Goal: Task Accomplishment & Management: Manage account settings

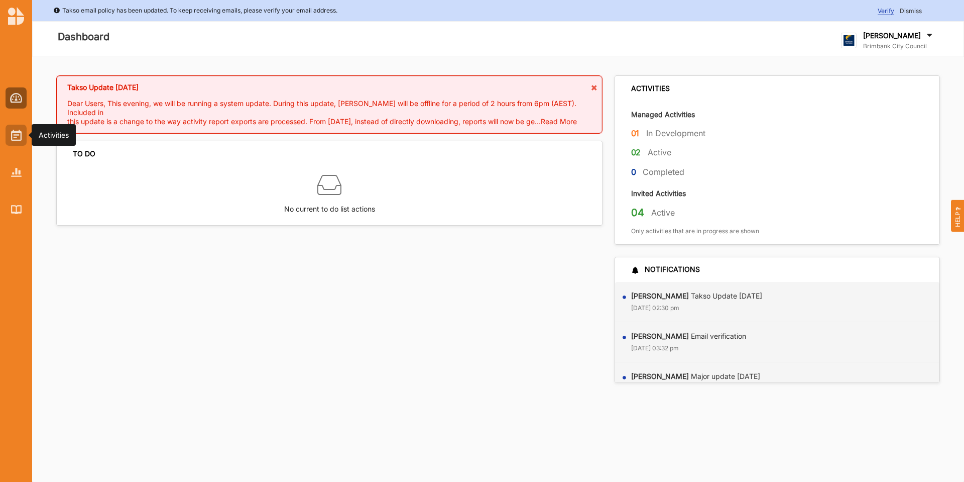
click at [20, 138] on img at bounding box center [16, 135] width 11 height 11
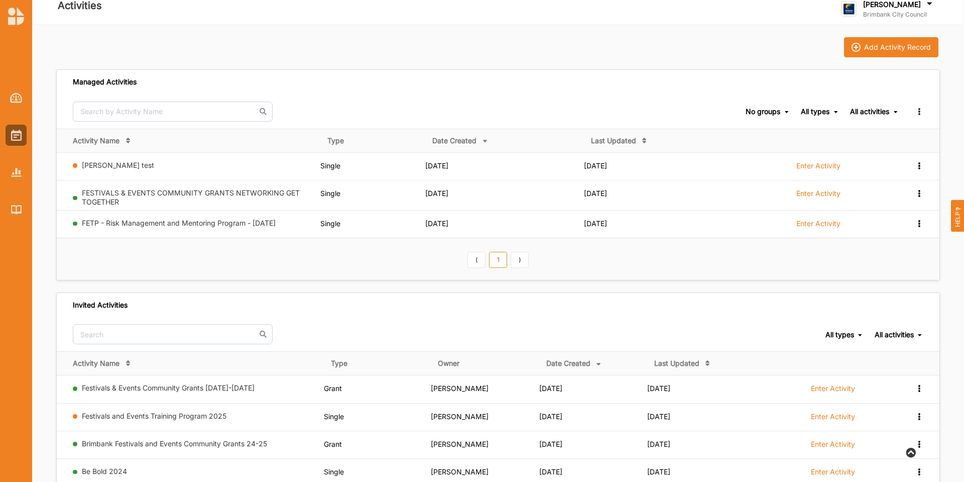
scroll to position [50, 0]
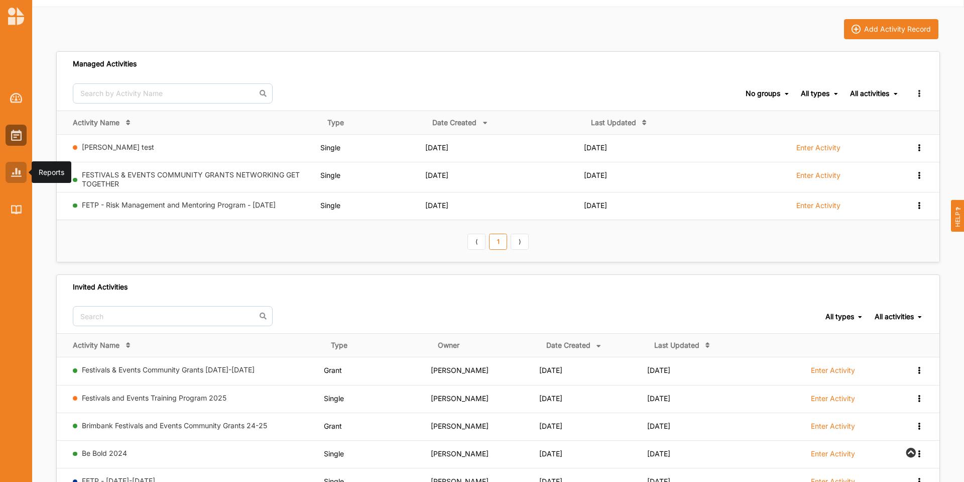
click at [11, 168] on img at bounding box center [16, 172] width 11 height 9
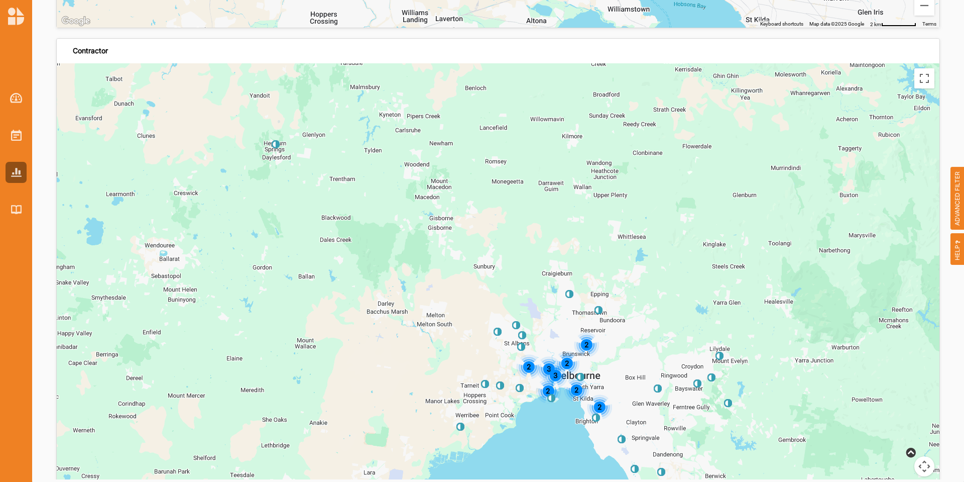
scroll to position [2849, 0]
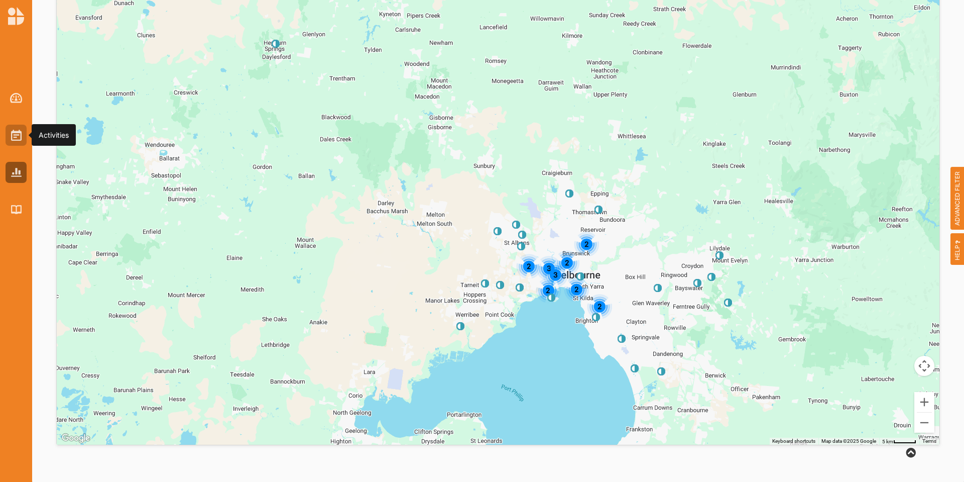
click at [16, 140] on img at bounding box center [16, 135] width 11 height 11
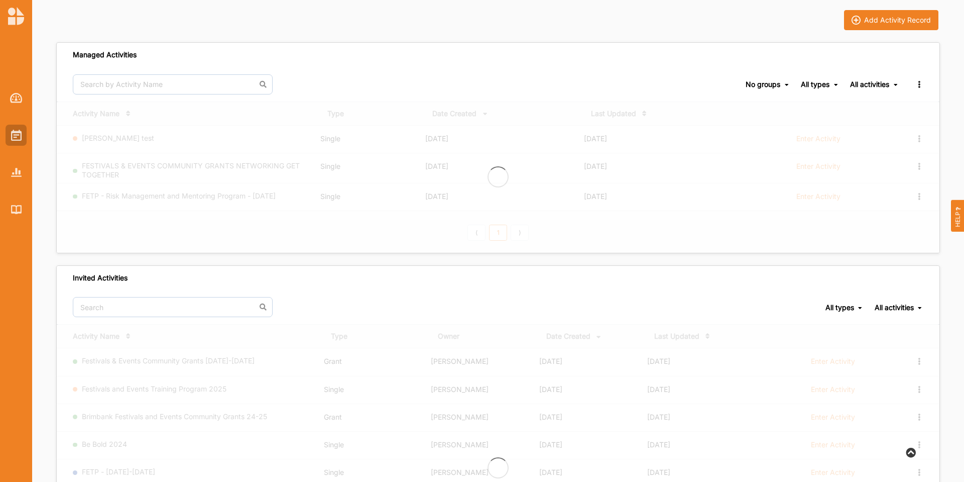
scroll to position [60, 0]
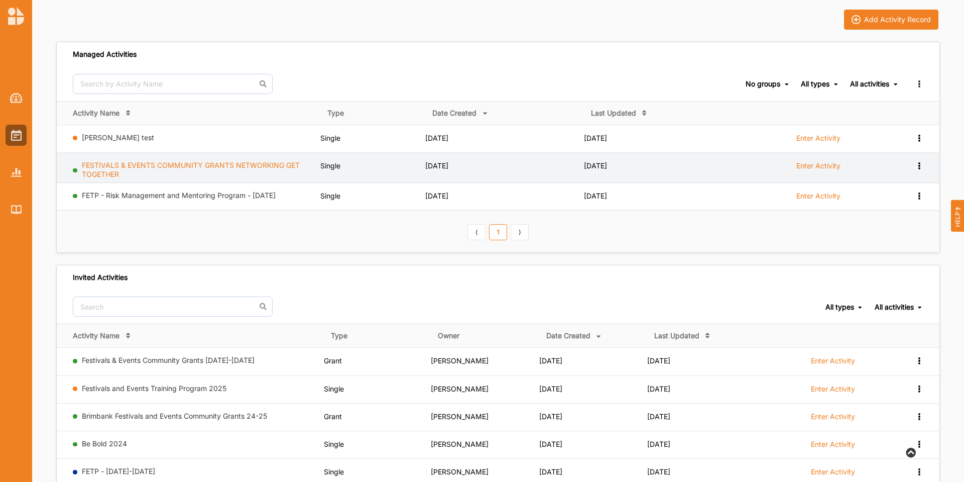
click at [196, 166] on link "FESTIVALS & EVENTS COMMUNITY GRANTS NETWORKING GET TOGETHER" at bounding box center [191, 170] width 218 height 18
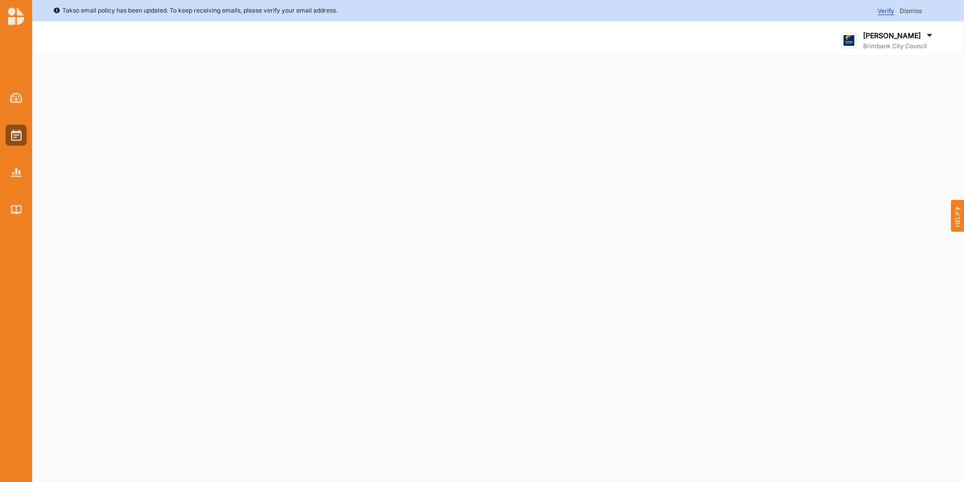
select select "2"
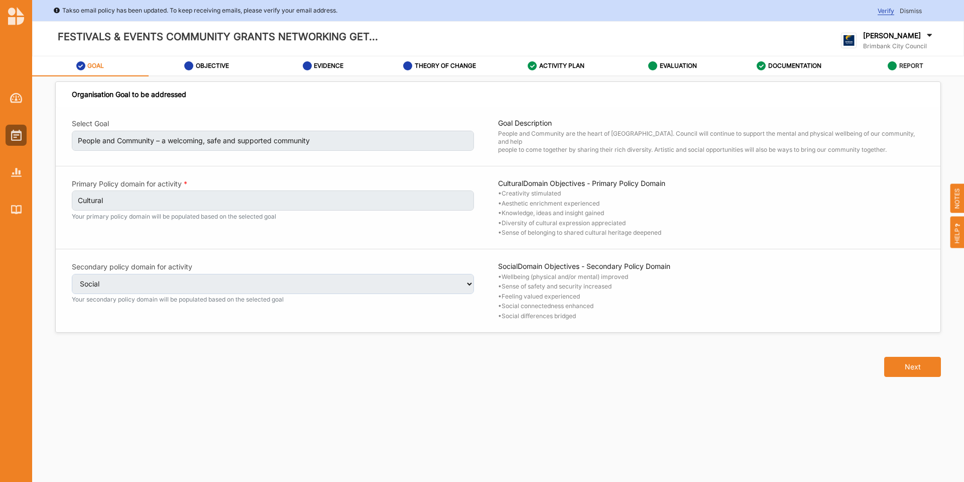
click at [896, 60] on div "REPORT" at bounding box center [906, 66] width 36 height 18
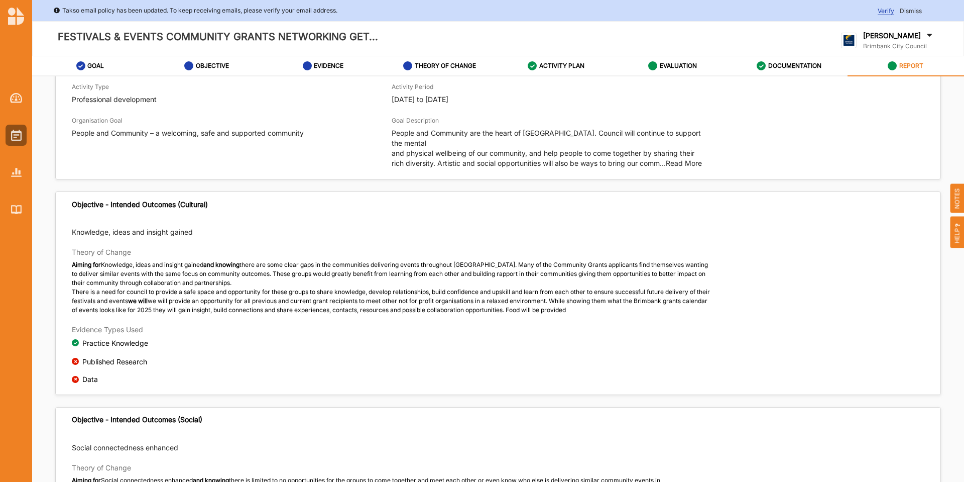
scroll to position [60, 0]
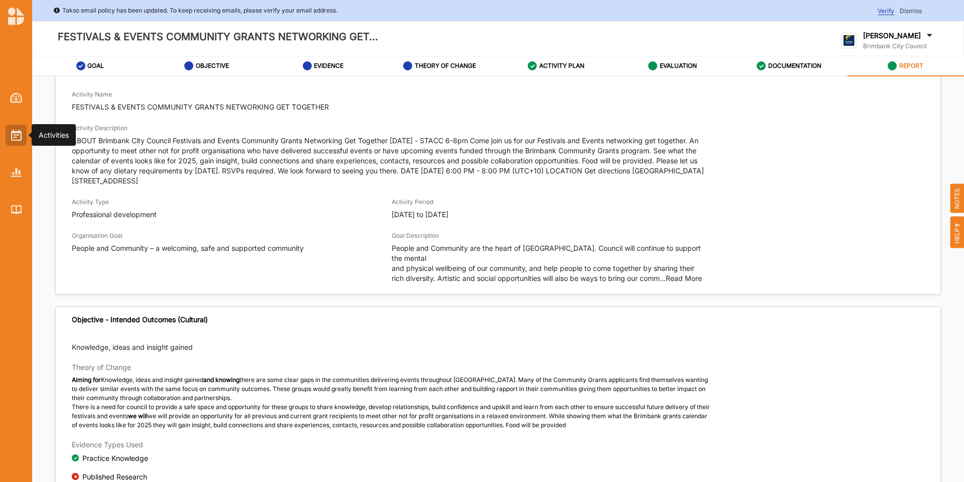
click at [13, 135] on img at bounding box center [16, 135] width 11 height 11
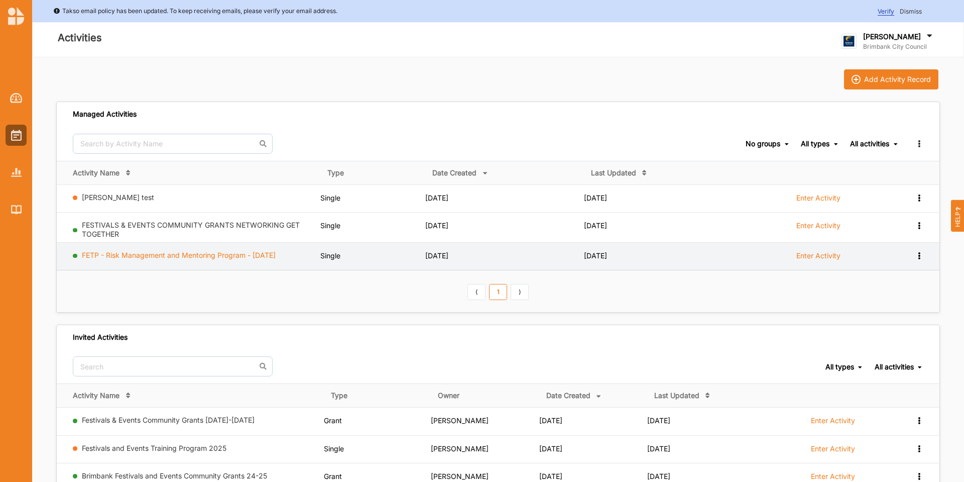
click at [226, 258] on link "FETP - Risk Management and Mentoring Program - [DATE]" at bounding box center [179, 255] width 194 height 9
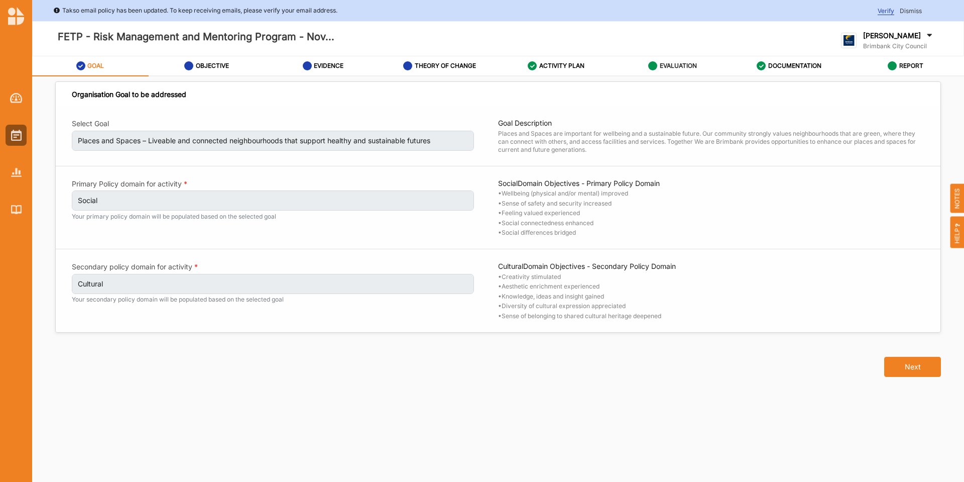
click at [680, 64] on label "EVALUATION" at bounding box center [678, 66] width 37 height 8
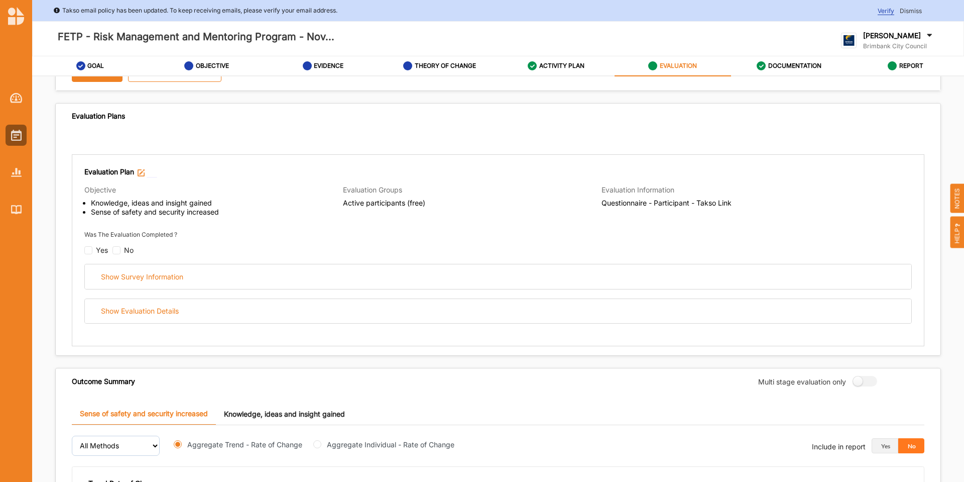
scroll to position [50, 0]
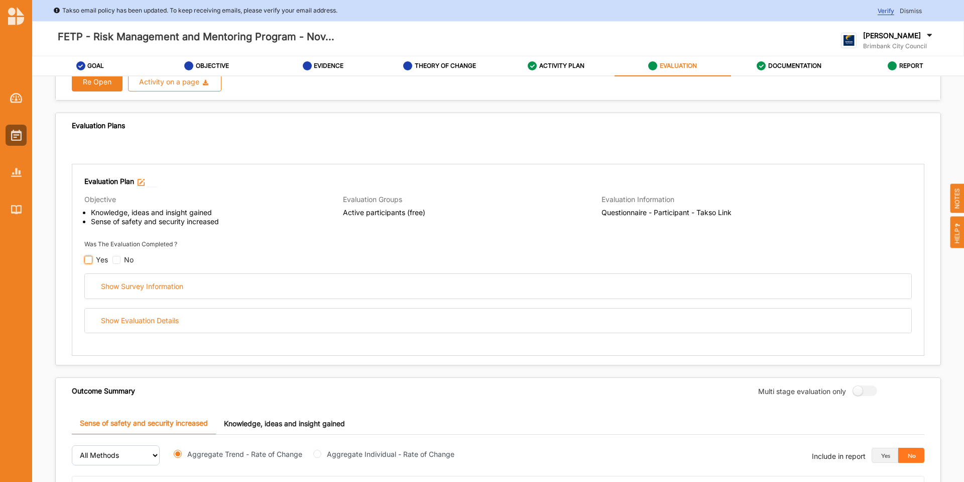
click at [85, 260] on input "checkbox" at bounding box center [88, 260] width 8 height 8
checkbox input "false"
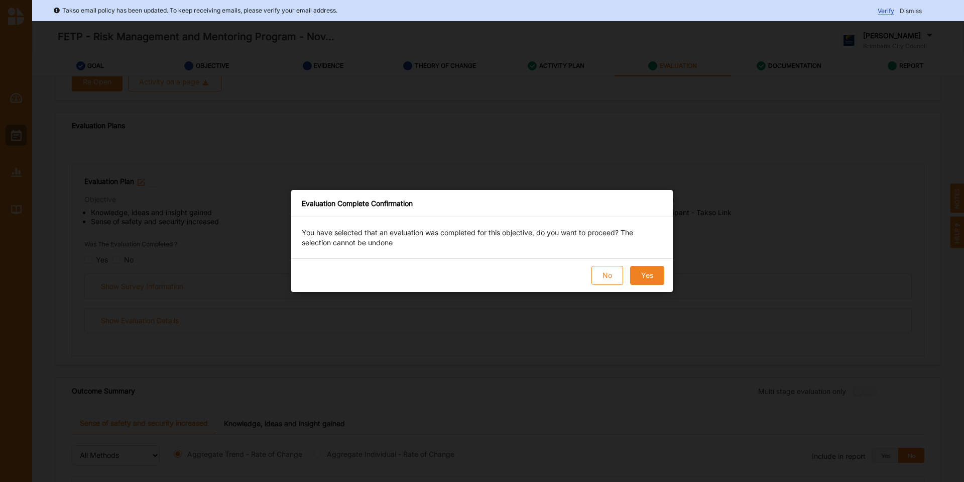
click at [655, 273] on button "Yes" at bounding box center [647, 275] width 34 height 19
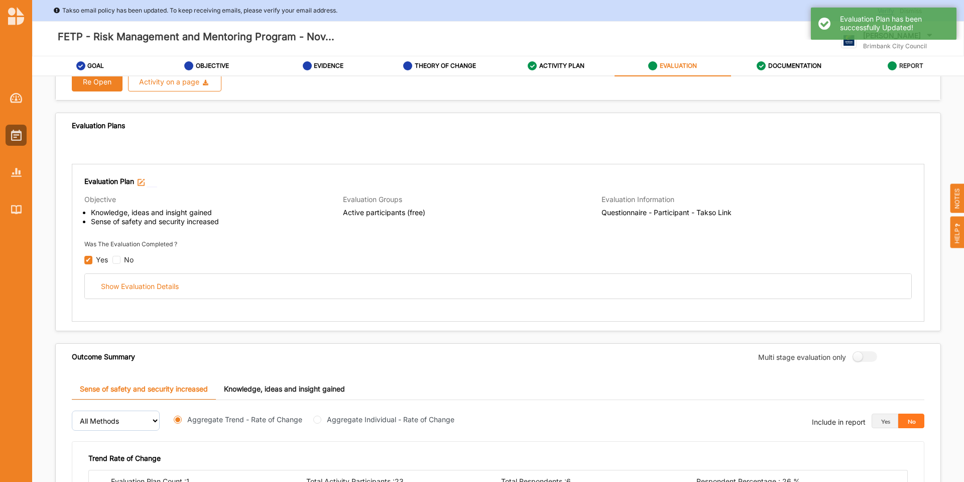
click at [906, 65] on label "REPORT" at bounding box center [911, 66] width 24 height 8
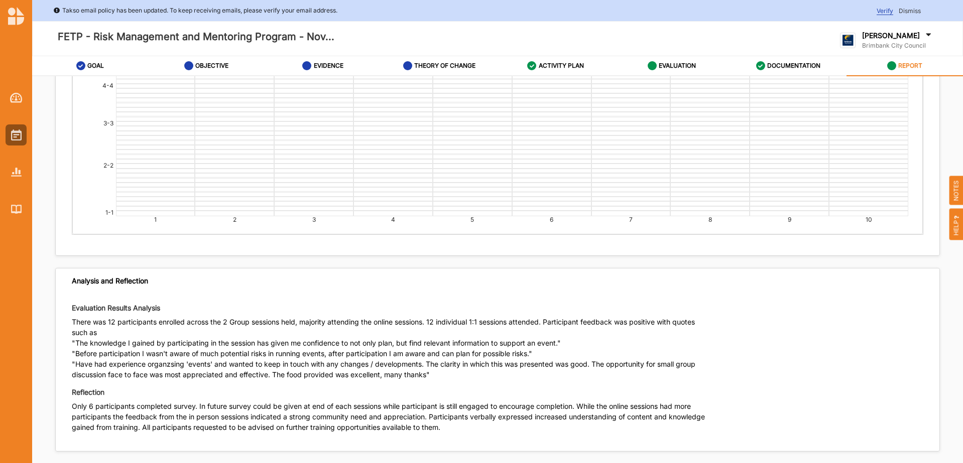
scroll to position [2190, 0]
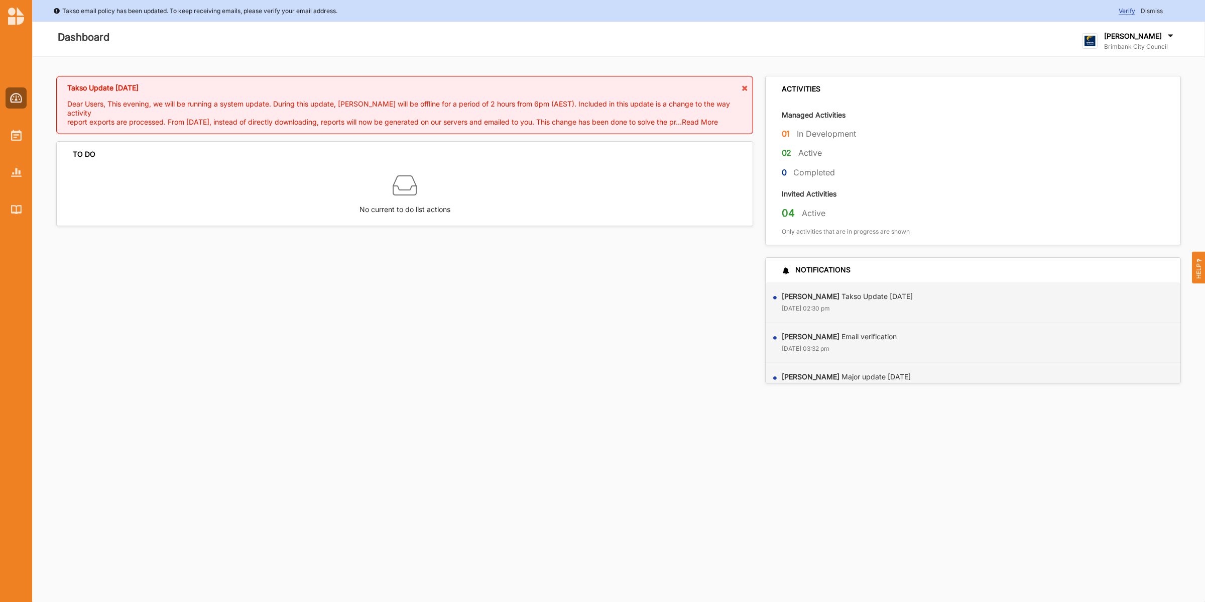
drag, startPoint x: 947, startPoint y: 1, endPoint x: 520, endPoint y: 399, distance: 584.1
click at [520, 399] on div "Takso Update [DATE] Dear Users, This evening, we will be running a system updat…" at bounding box center [618, 230] width 1173 height 346
click at [16, 166] on div at bounding box center [16, 172] width 21 height 21
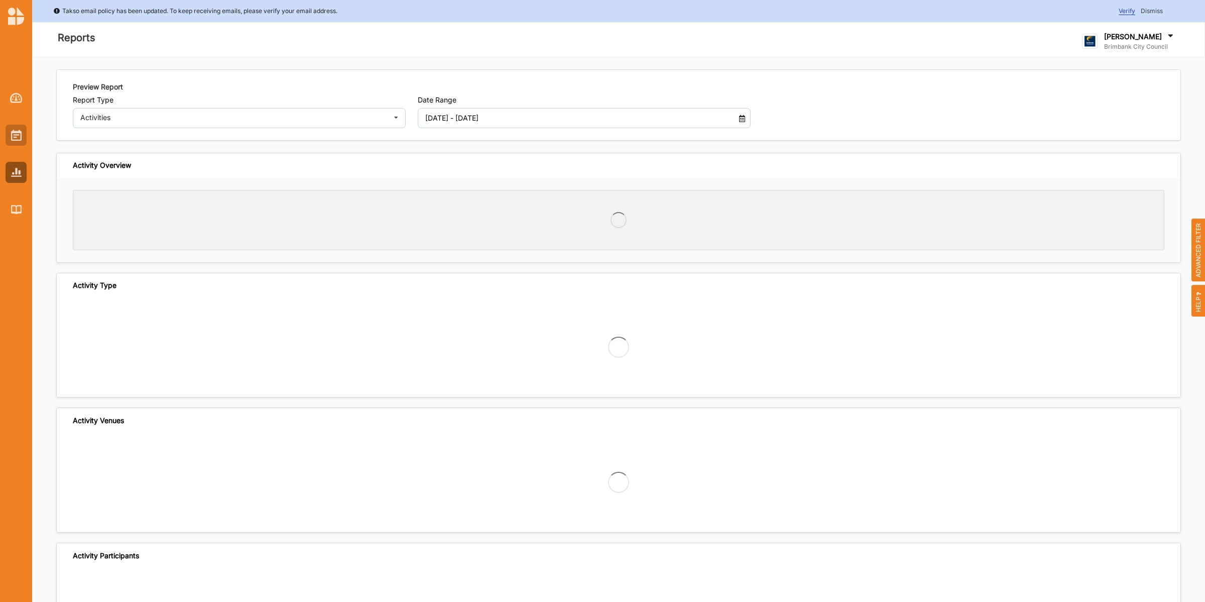
click at [15, 143] on div at bounding box center [16, 135] width 21 height 21
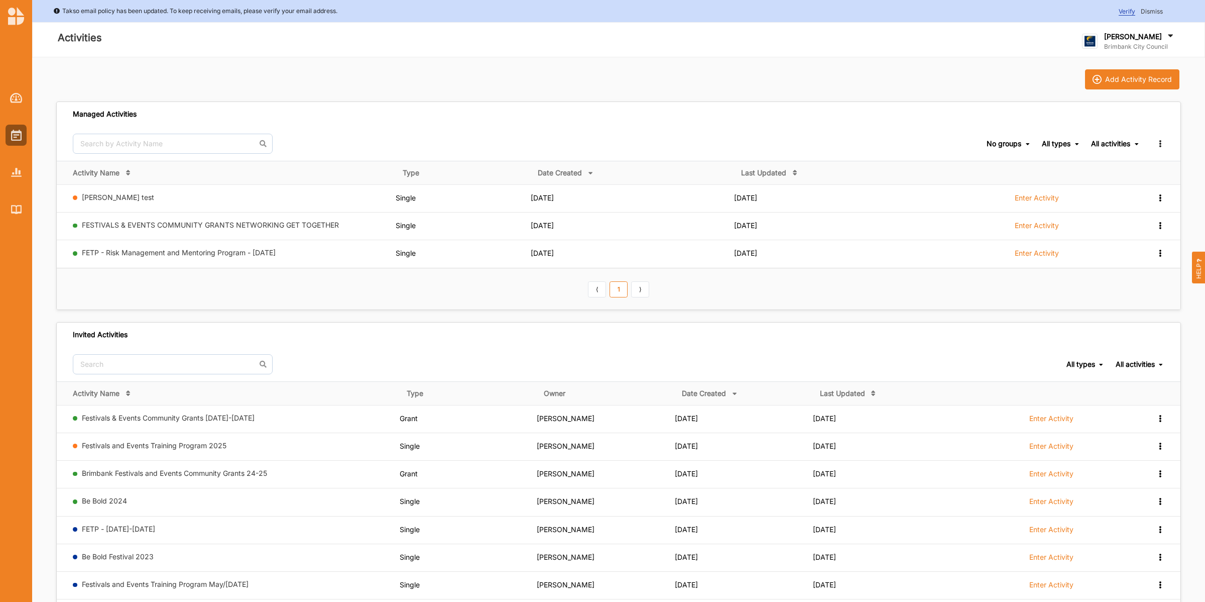
click at [186, 250] on link "FETP - Risk Management and Mentoring Program - [DATE]" at bounding box center [179, 252] width 194 height 9
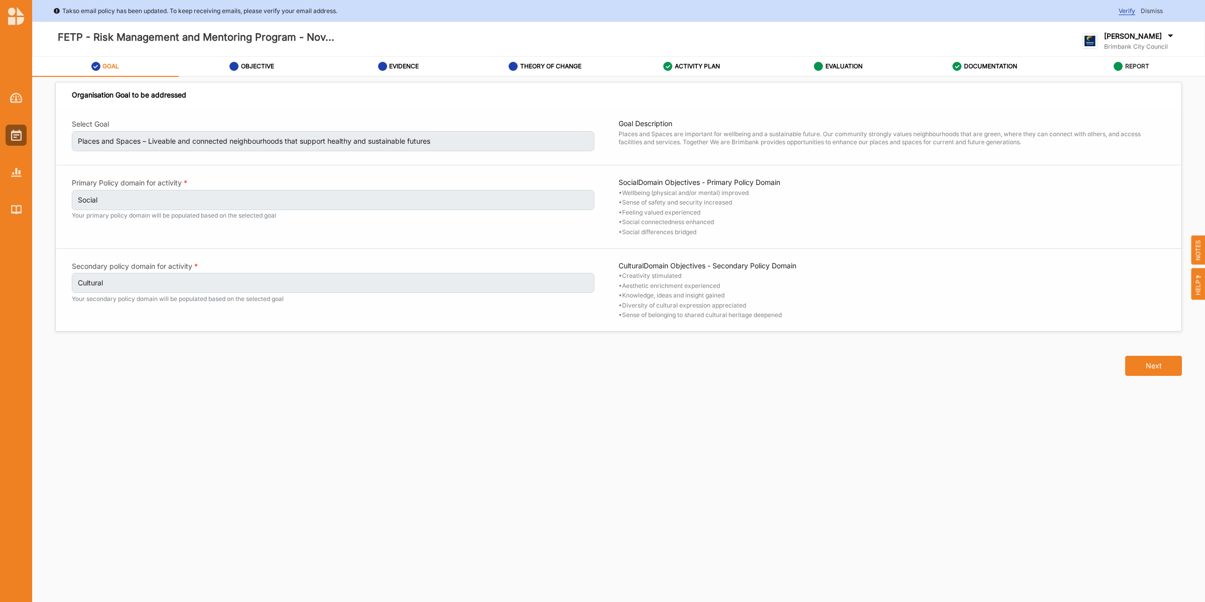
click at [963, 69] on label "REPORT" at bounding box center [1137, 66] width 24 height 8
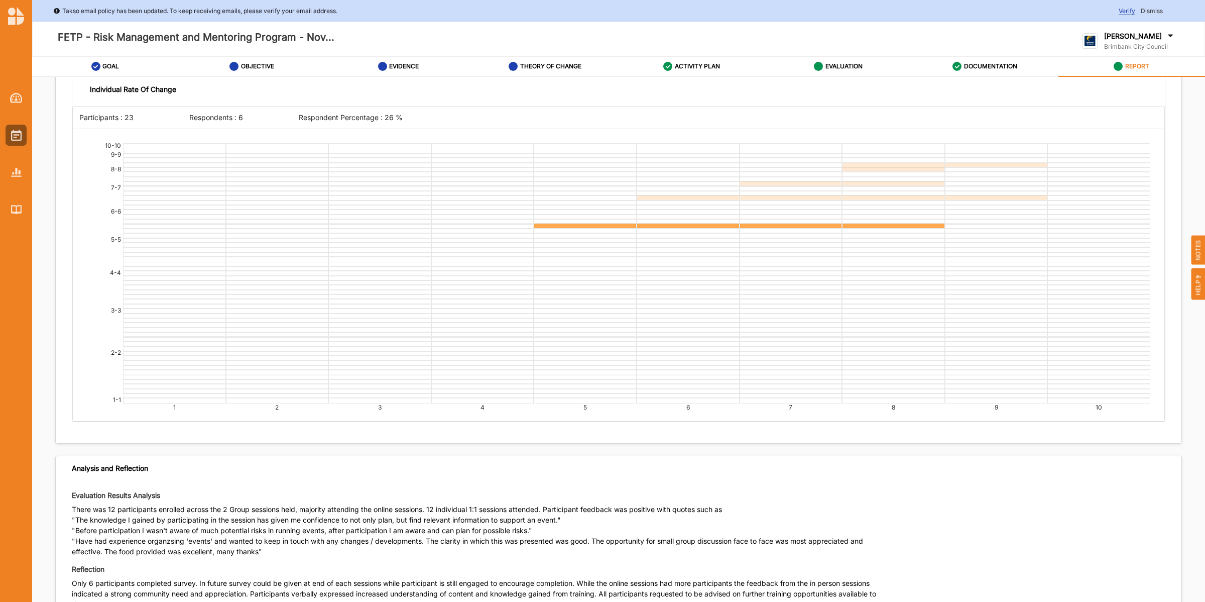
scroll to position [2020, 0]
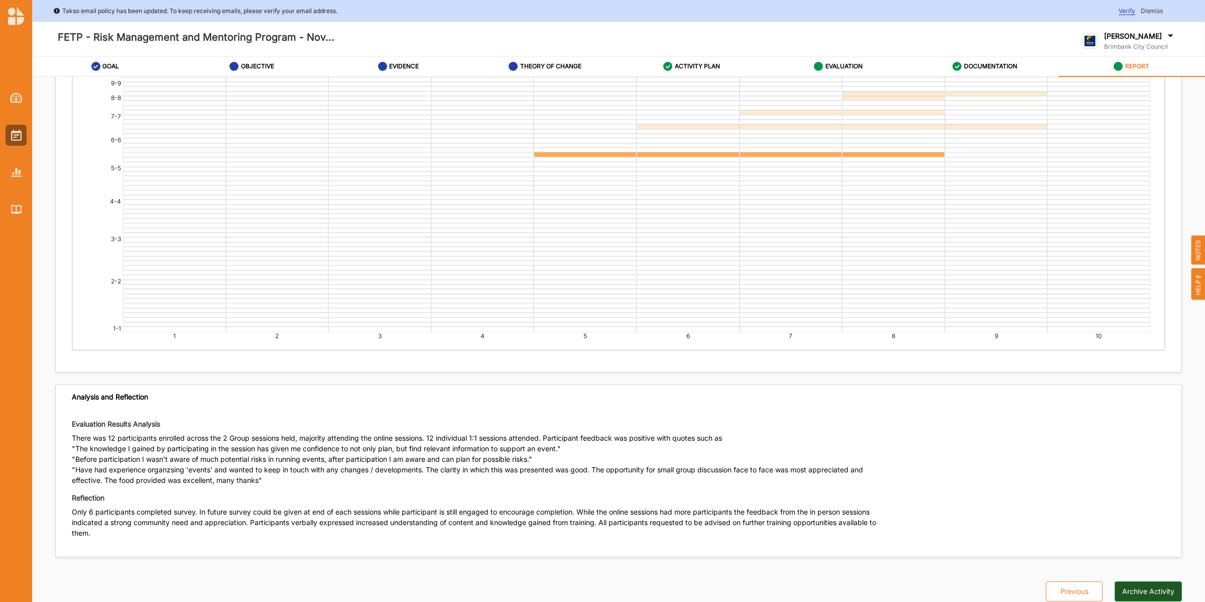
click at [963, 463] on button "Archive Activity" at bounding box center [1148, 591] width 67 height 20
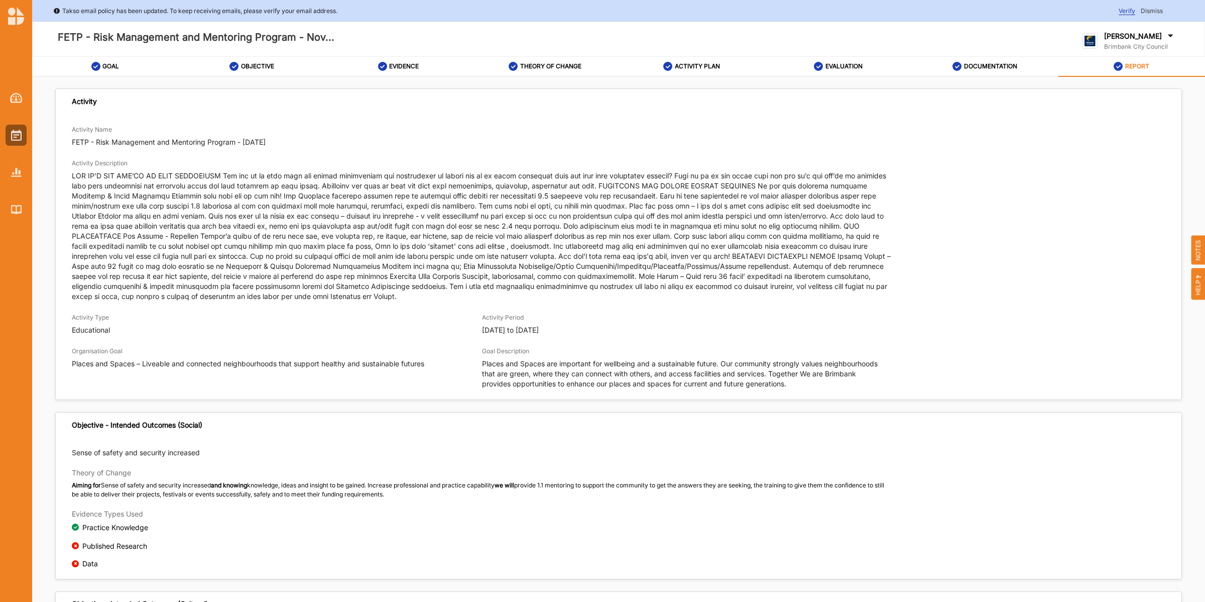
scroll to position [0, 0]
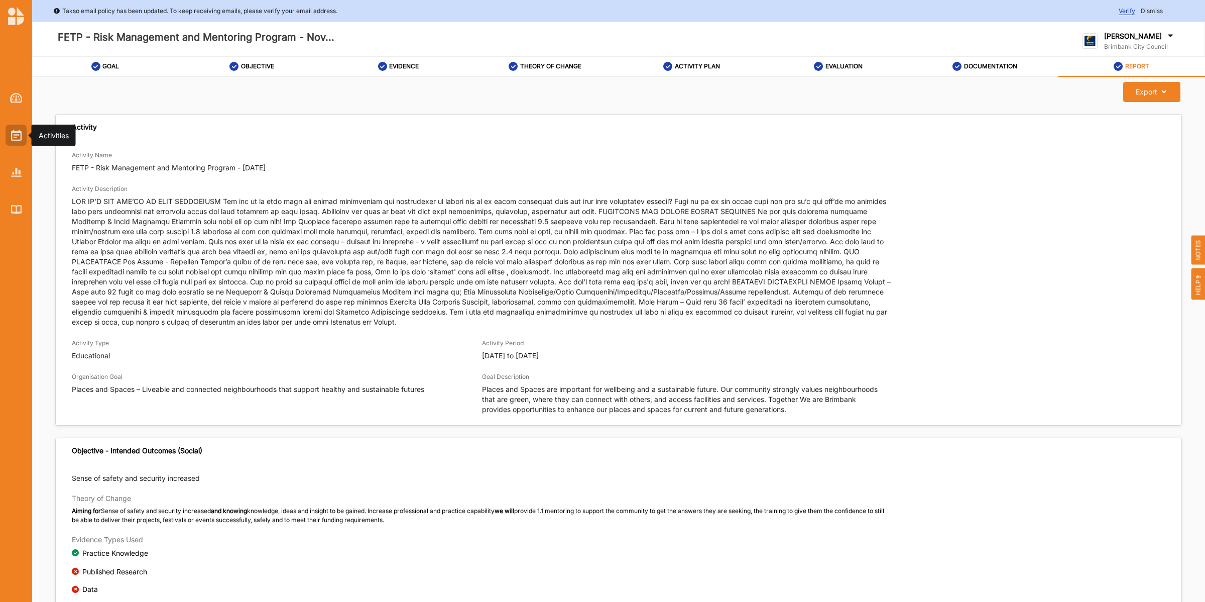
click at [11, 138] on img at bounding box center [16, 135] width 11 height 11
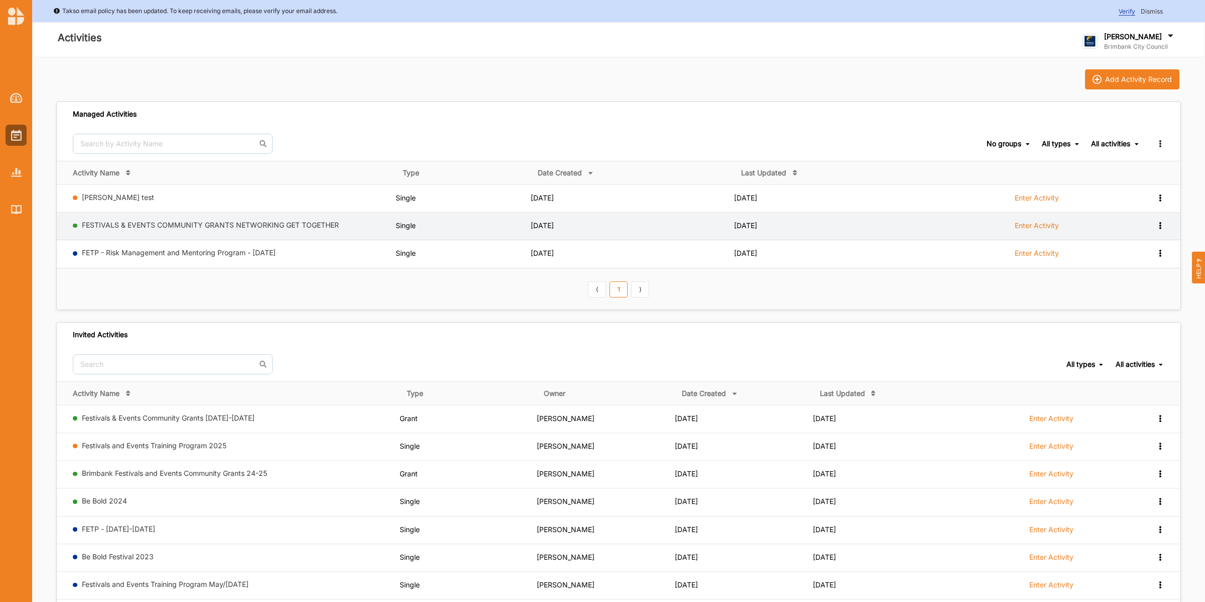
click at [186, 232] on div "FESTIVALS & EVENTS COMMUNITY GRANTS NETWORKING GET TOGETHER" at bounding box center [232, 226] width 319 height 13
click at [195, 227] on link "FESTIVALS & EVENTS COMMUNITY GRANTS NETWORKING GET TOGETHER" at bounding box center [210, 224] width 257 height 9
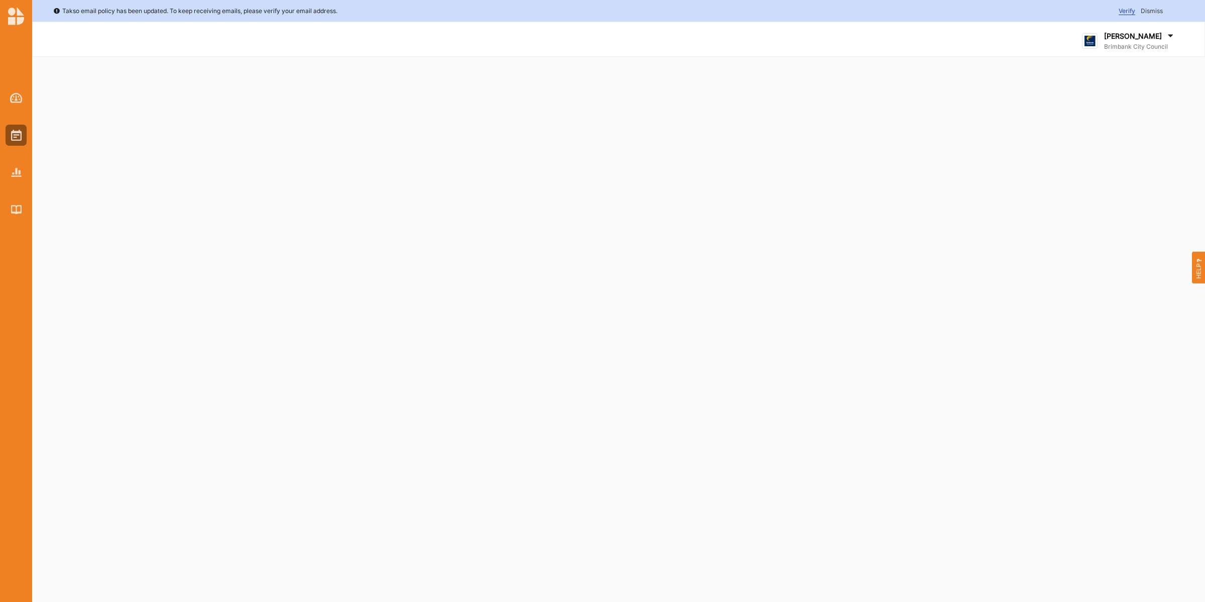
select select "2"
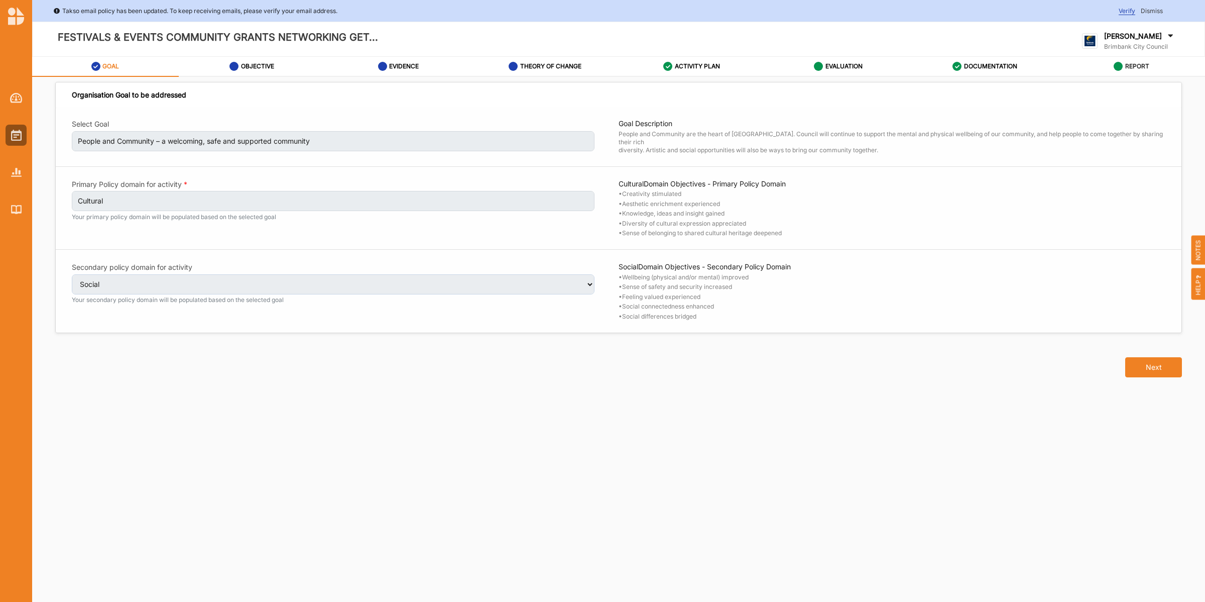
click at [963, 63] on label "REPORT" at bounding box center [1137, 66] width 24 height 8
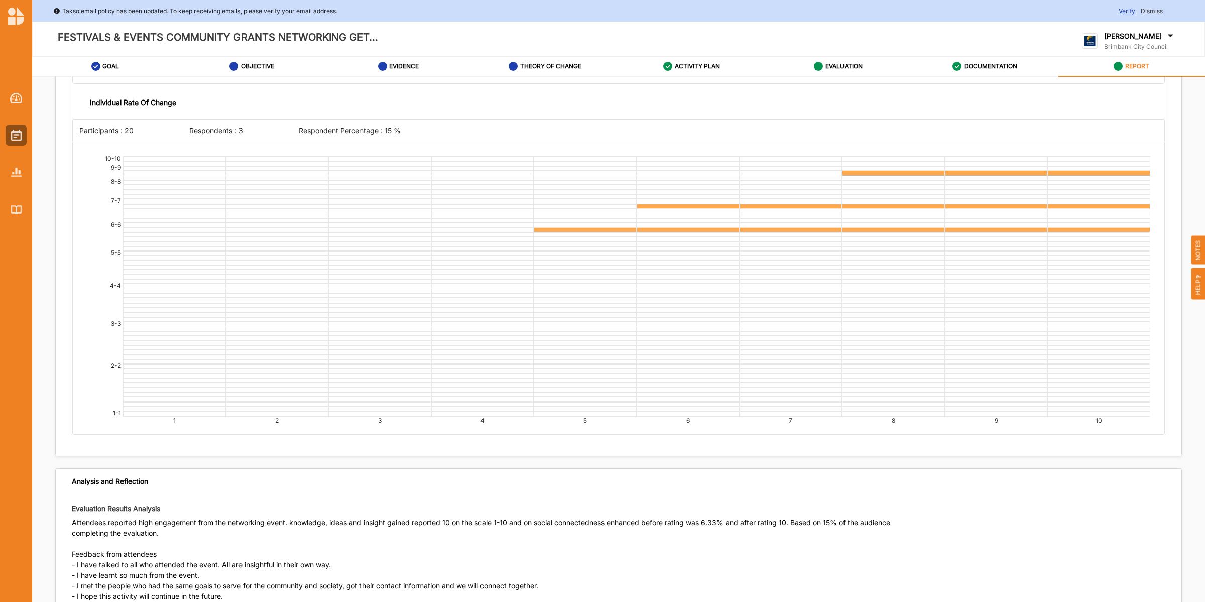
scroll to position [2577, 0]
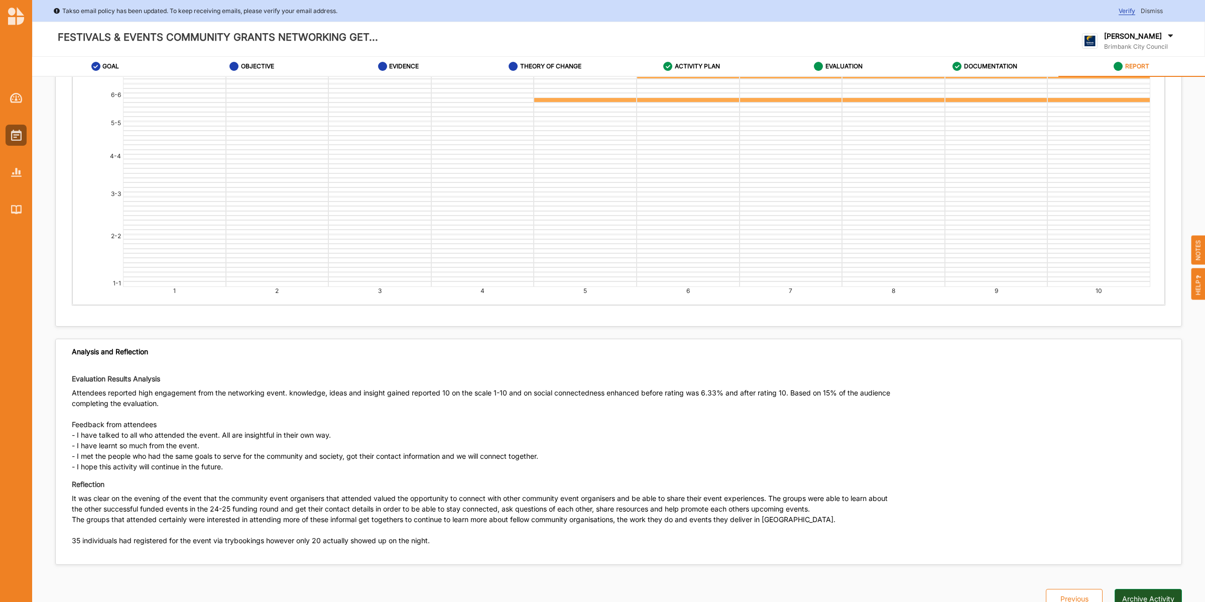
click at [963, 463] on button "Archive Activity" at bounding box center [1148, 599] width 67 height 20
